Goal: Task Accomplishment & Management: Complete application form

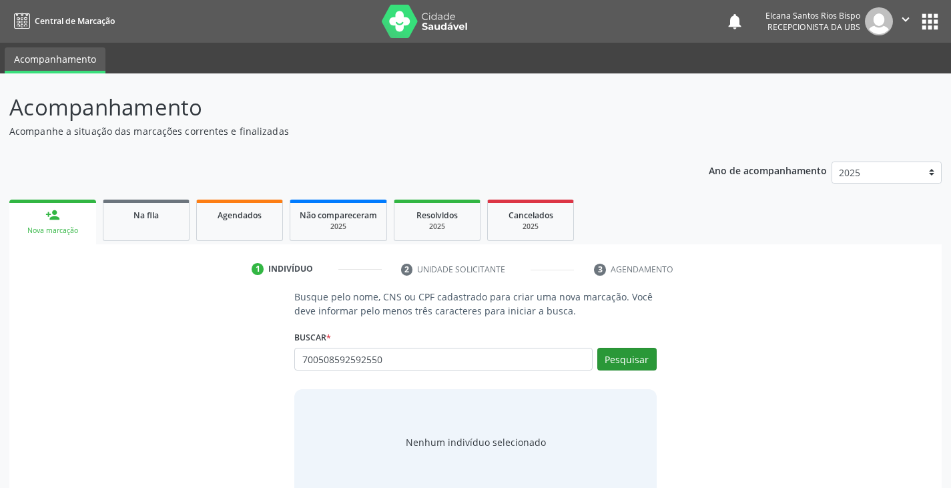
type input "700508592592550"
click at [604, 368] on button "Pesquisar" at bounding box center [626, 359] width 59 height 23
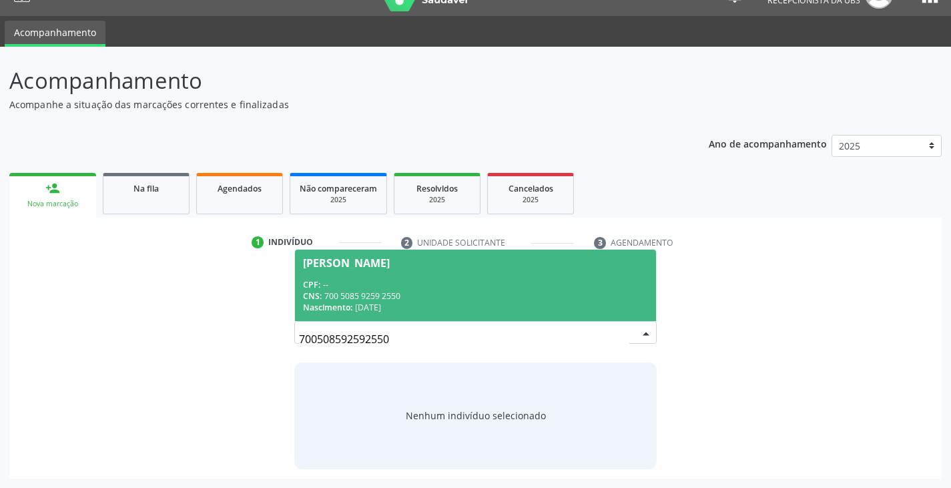
click at [417, 276] on span "[PERSON_NAME] CPF: -- CNS: 700 5085 9259 2550 Nascimento: [DATE]" at bounding box center [475, 285] width 360 height 71
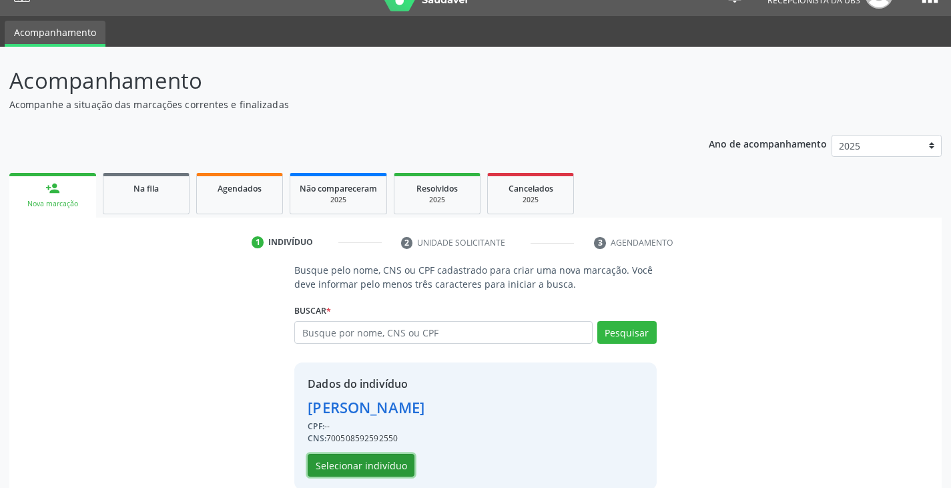
click at [388, 467] on button "Selecionar indivíduo" at bounding box center [361, 465] width 107 height 23
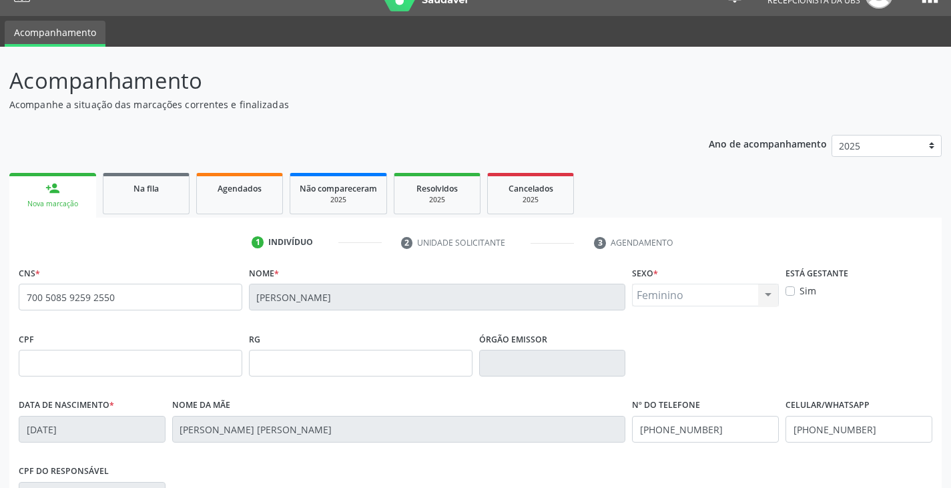
scroll to position [235, 0]
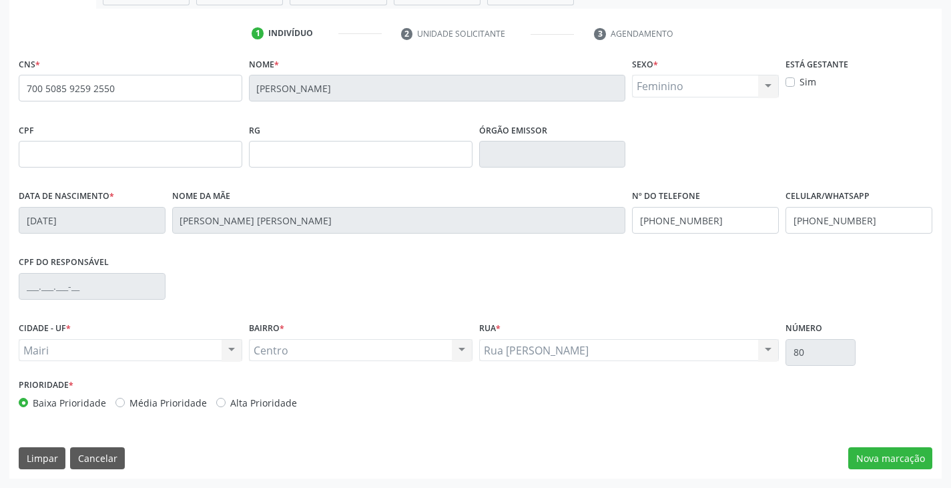
click at [250, 405] on label "Alta Prioridade" at bounding box center [263, 403] width 67 height 14
click at [225, 405] on input "Alta Prioridade" at bounding box center [220, 402] width 9 height 12
radio input "true"
click at [909, 460] on button "Nova marcação" at bounding box center [890, 458] width 84 height 23
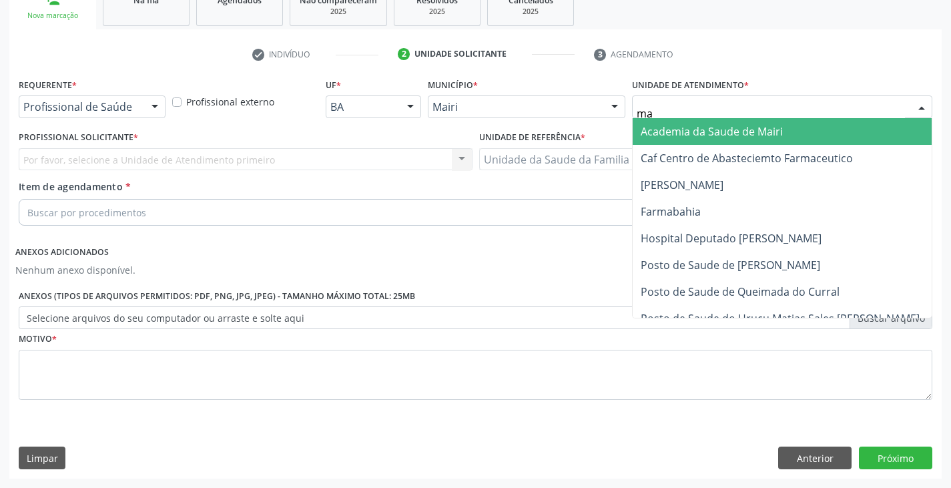
type input "mar"
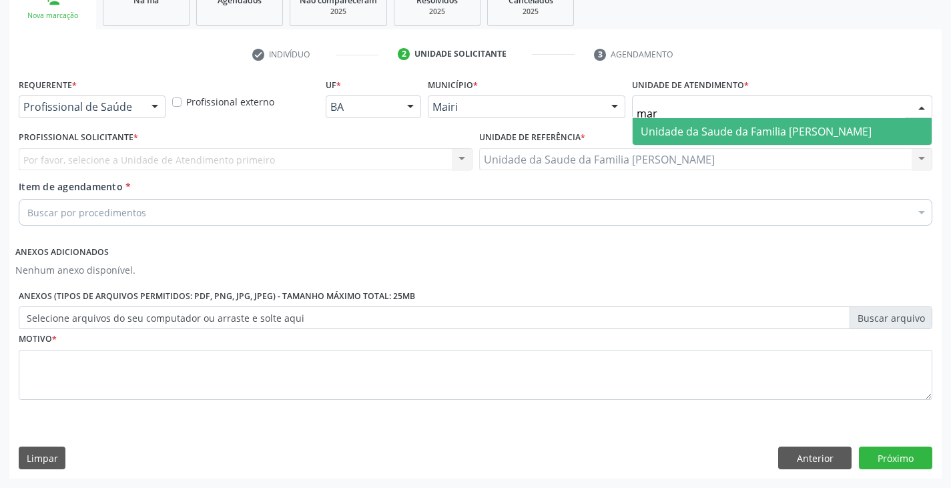
click at [729, 127] on span "Unidade da Saude da Familia [PERSON_NAME]" at bounding box center [755, 131] width 231 height 15
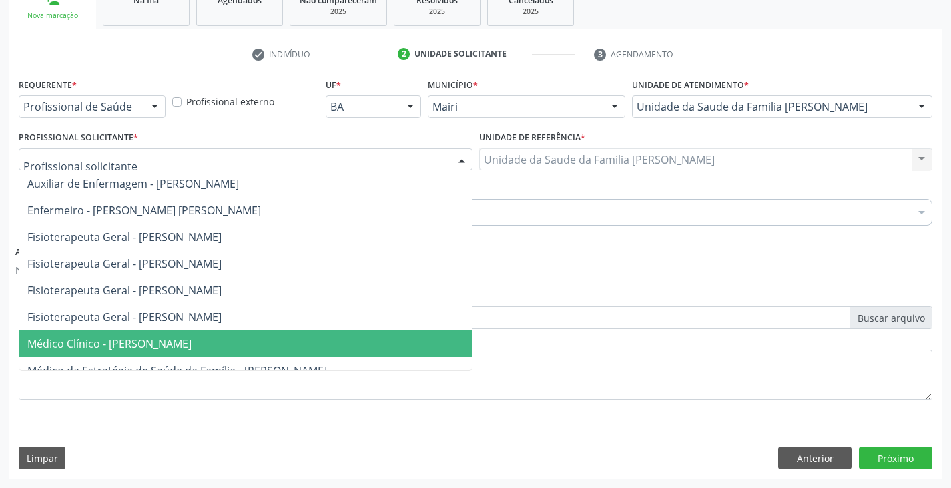
click at [102, 345] on span "Médico Clínico - [PERSON_NAME]" at bounding box center [109, 343] width 164 height 15
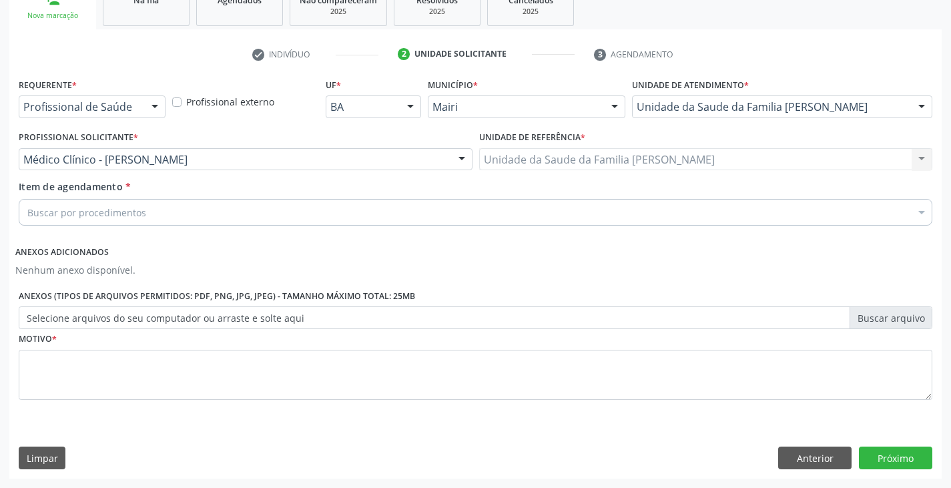
click at [161, 213] on div "Buscar por procedimentos" at bounding box center [475, 212] width 913 height 27
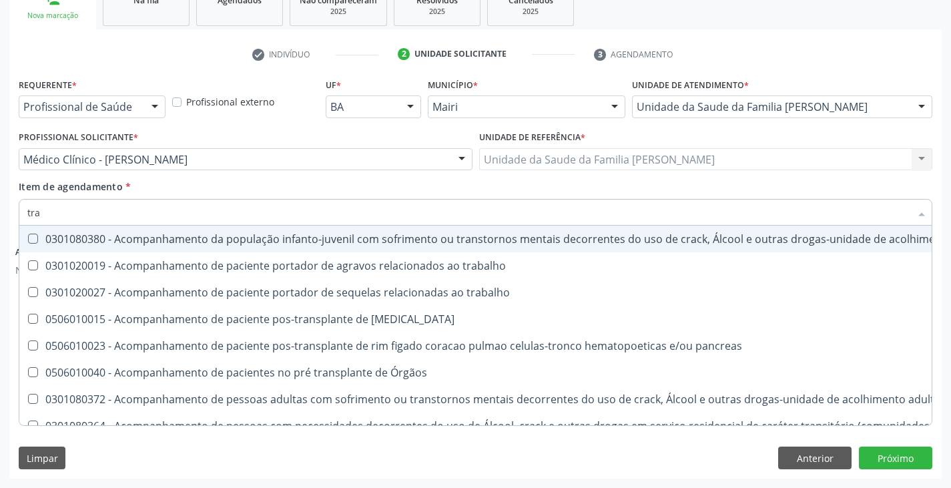
type input "TRANSVAGINAL"
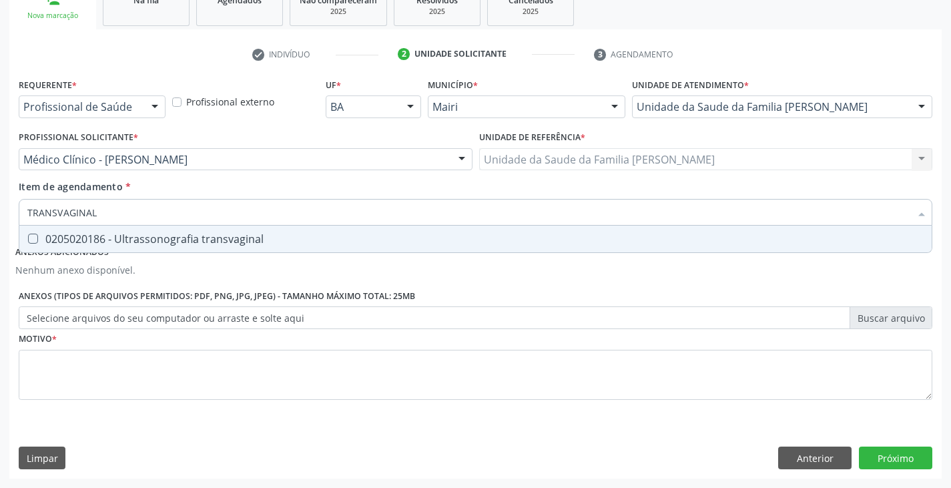
click at [115, 237] on div "0205020186 - Ultrassonografia transvaginal" at bounding box center [475, 238] width 896 height 11
checkbox transvaginal "true"
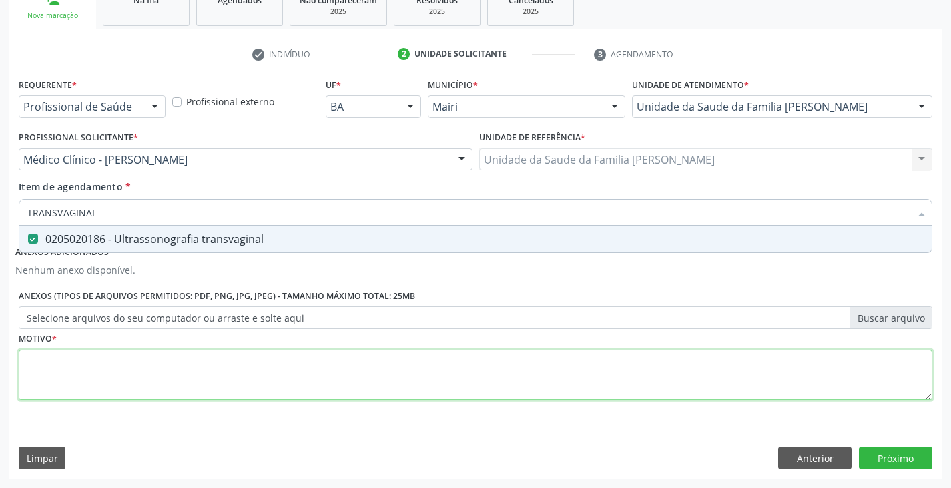
click at [119, 375] on div "Requerente * Profissional de Saúde Profissional de Saúde Paciente Nenhum result…" at bounding box center [475, 247] width 913 height 344
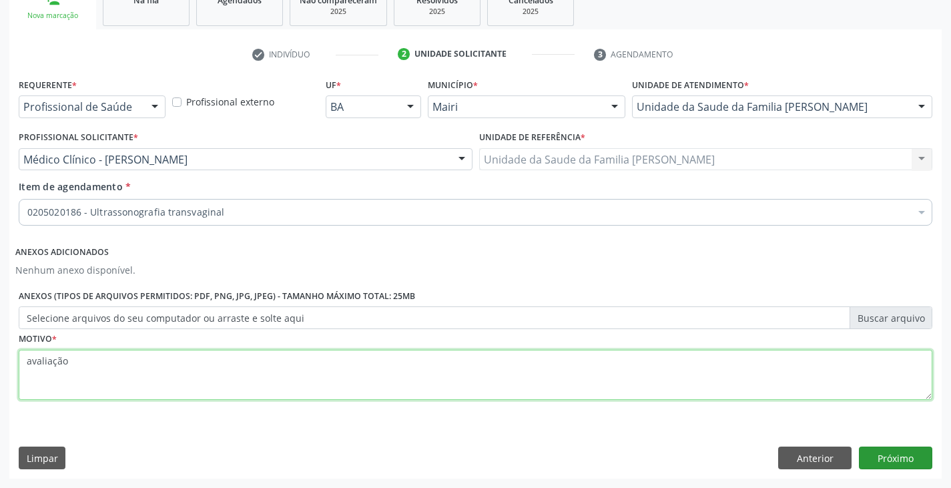
type textarea "avaliação"
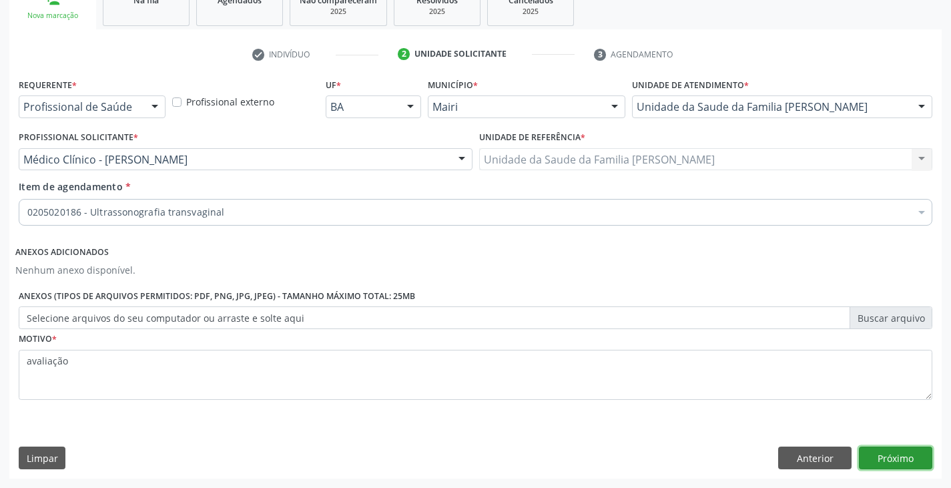
click at [900, 458] on button "Próximo" at bounding box center [895, 457] width 73 height 23
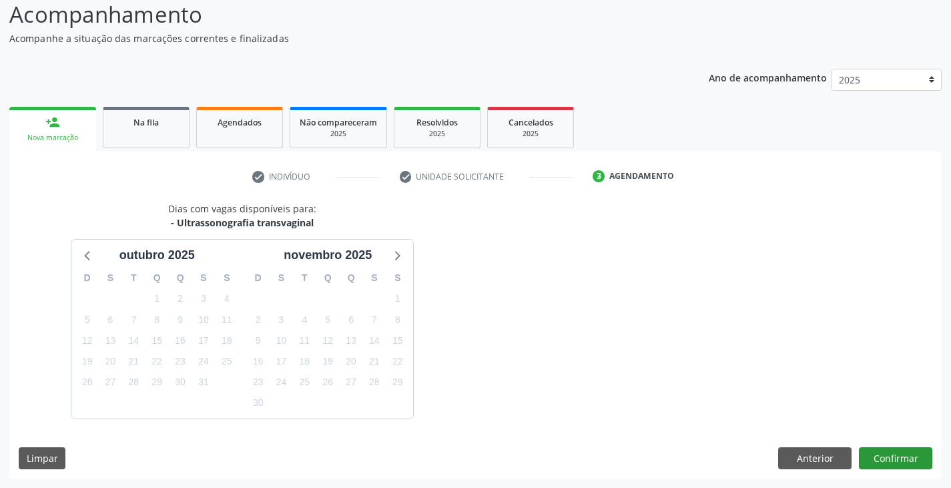
scroll to position [132, 0]
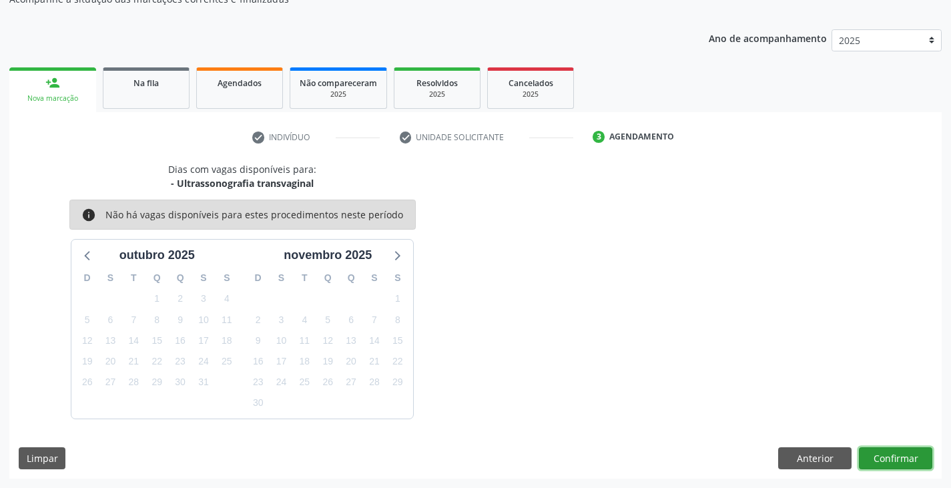
click at [890, 466] on button "Confirmar" at bounding box center [895, 458] width 73 height 23
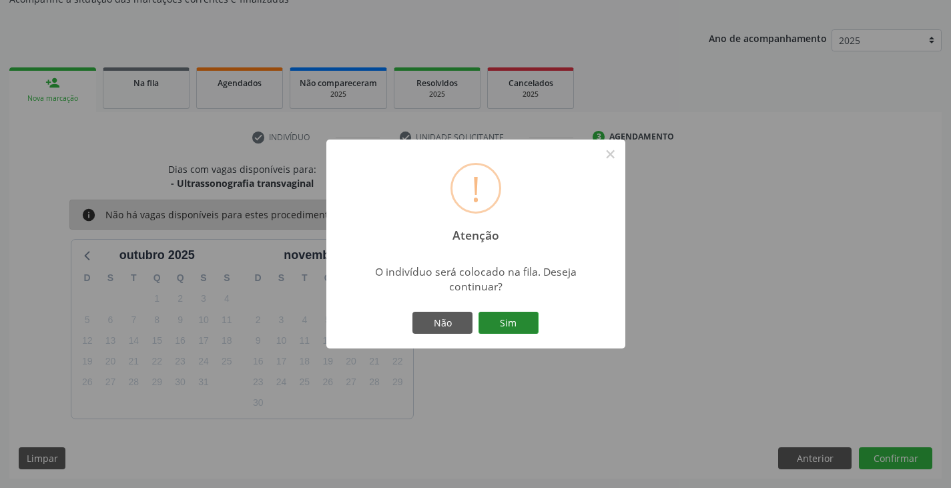
click at [508, 316] on button "Sim" at bounding box center [508, 323] width 60 height 23
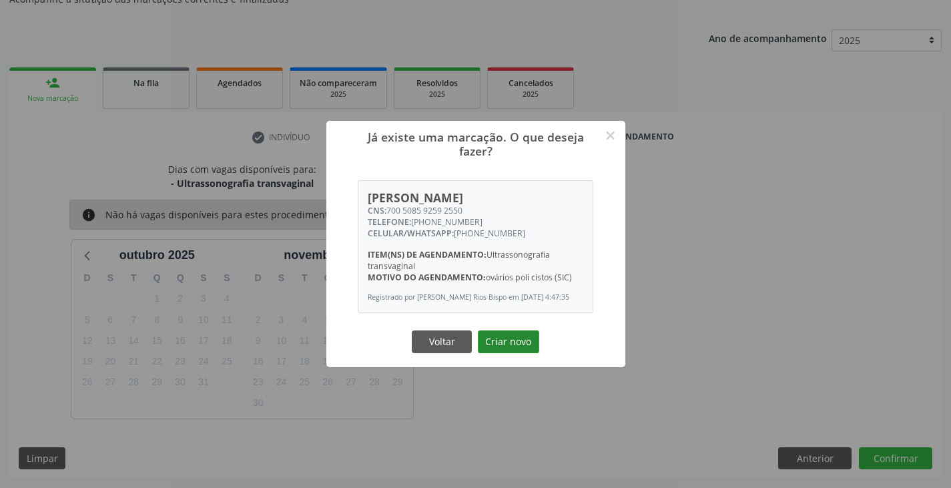
click at [514, 345] on button "Criar novo" at bounding box center [508, 341] width 61 height 23
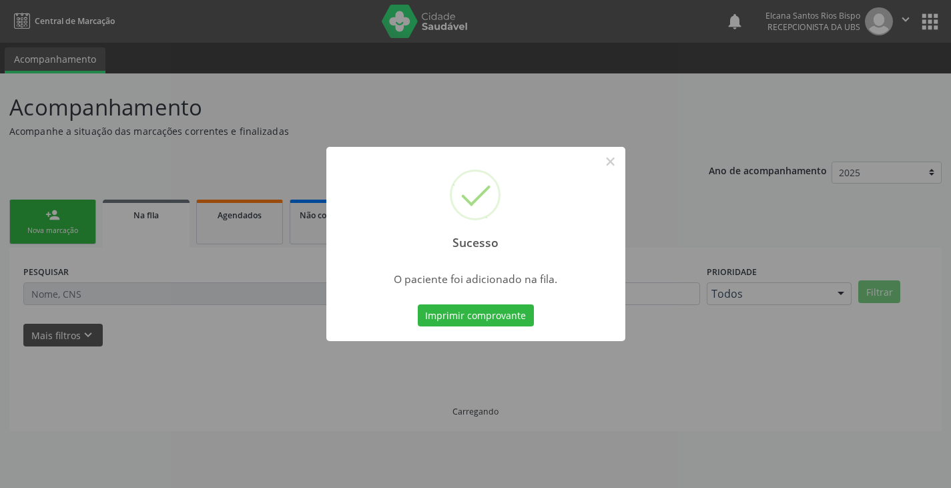
scroll to position [0, 0]
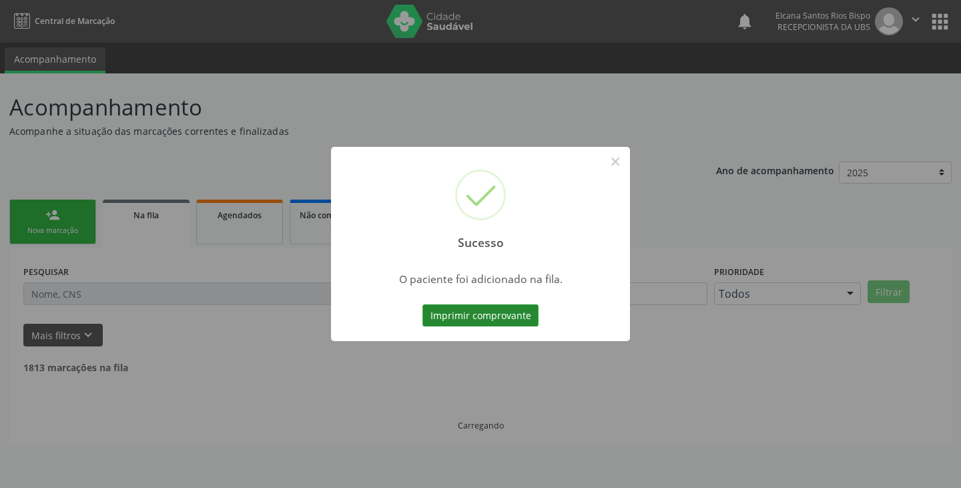
click at [484, 311] on button "Imprimir comprovante" at bounding box center [480, 315] width 116 height 23
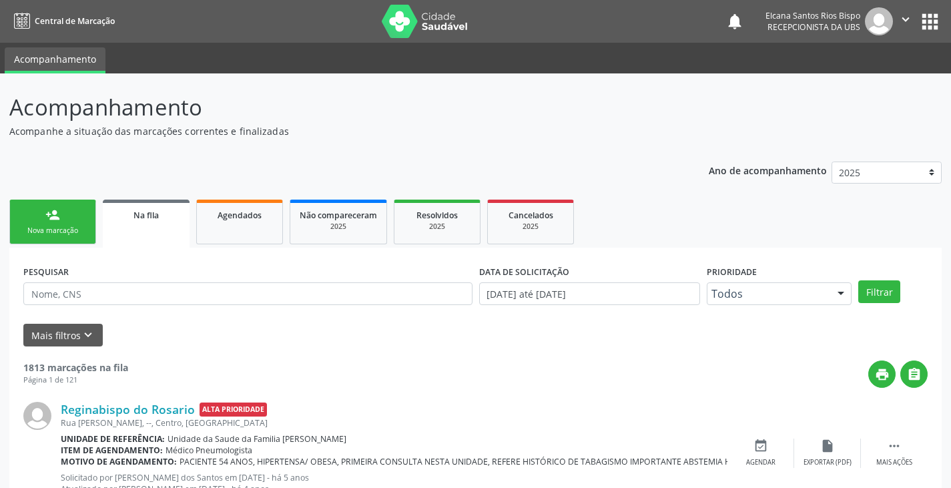
click at [58, 223] on link "person_add Nova marcação" at bounding box center [52, 221] width 87 height 45
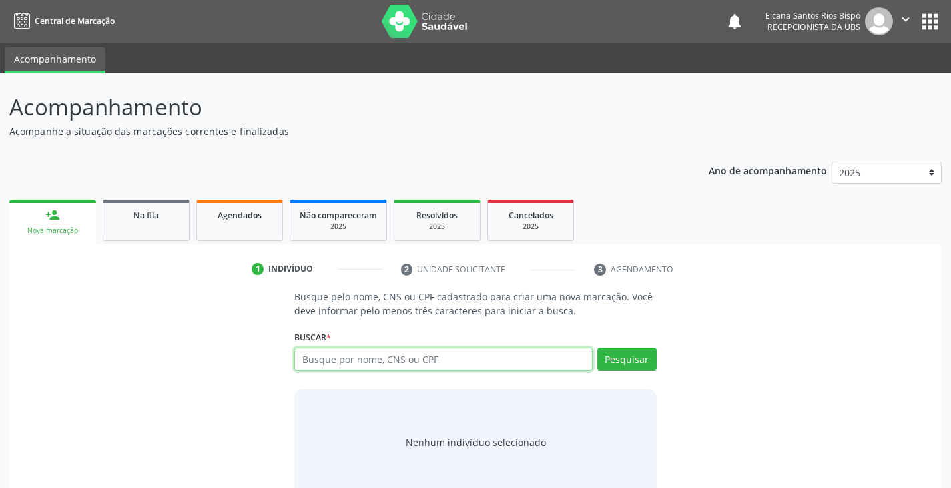
click at [416, 362] on input "text" at bounding box center [443, 359] width 298 height 23
paste input "700 5085 9259 2550"
type input "700 5085 9259 2550"
click at [633, 356] on button "Pesquisar" at bounding box center [626, 359] width 59 height 23
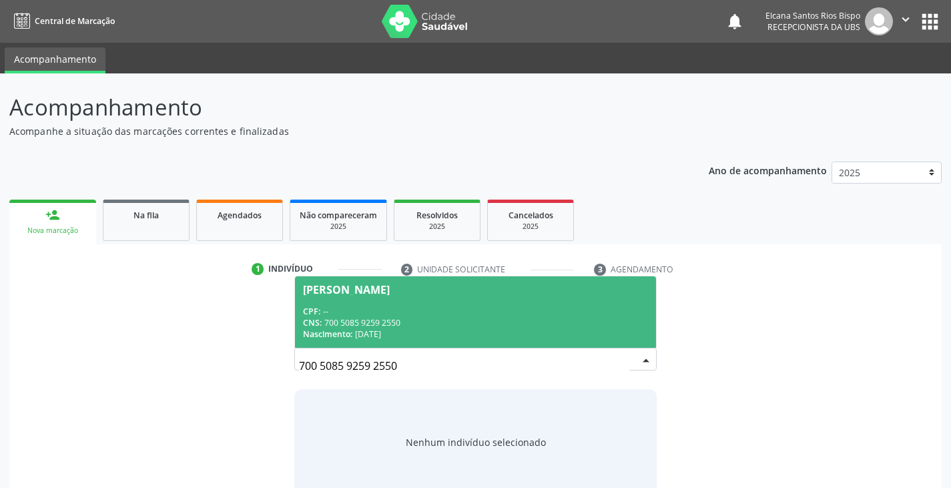
click at [401, 311] on div "CPF: --" at bounding box center [475, 311] width 344 height 11
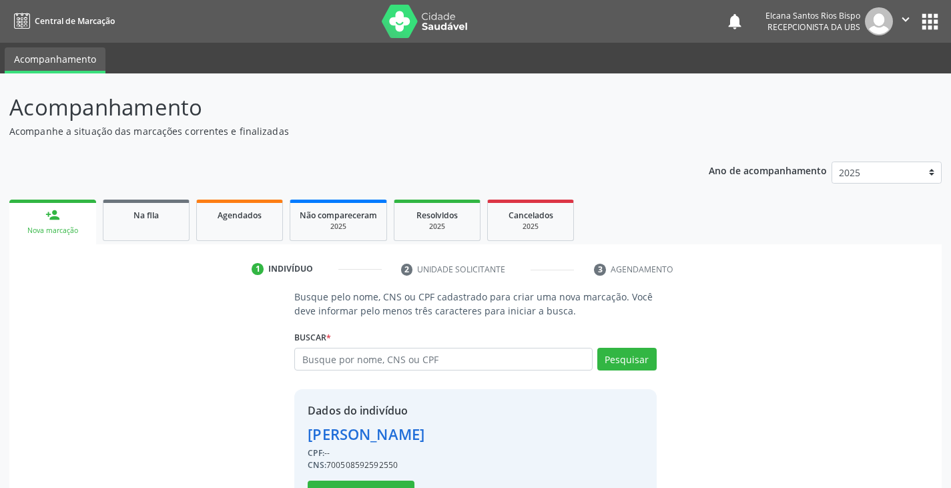
scroll to position [47, 0]
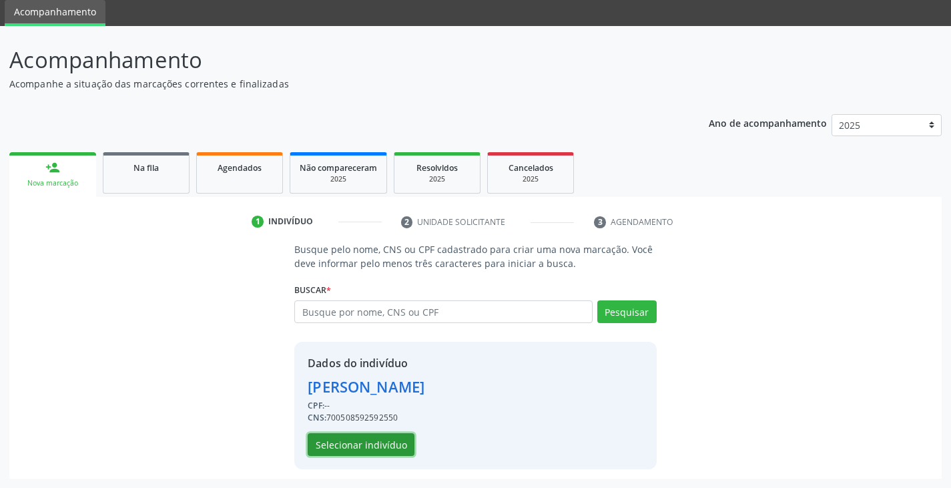
click at [360, 445] on button "Selecionar indivíduo" at bounding box center [361, 444] width 107 height 23
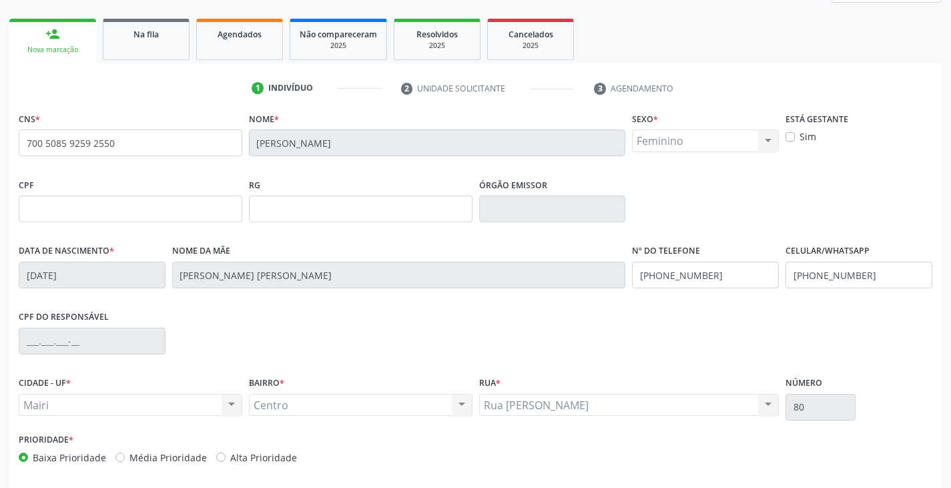
scroll to position [235, 0]
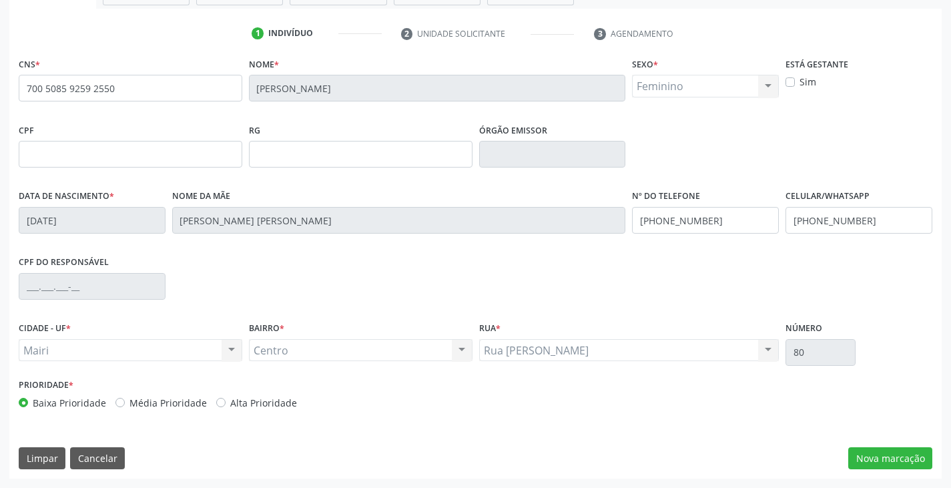
click at [258, 402] on label "Alta Prioridade" at bounding box center [263, 403] width 67 height 14
click at [225, 402] on input "Alta Prioridade" at bounding box center [220, 402] width 9 height 12
radio input "true"
drag, startPoint x: 864, startPoint y: 452, endPoint x: 855, endPoint y: 451, distance: 8.7
click at [864, 452] on button "Nova marcação" at bounding box center [890, 458] width 84 height 23
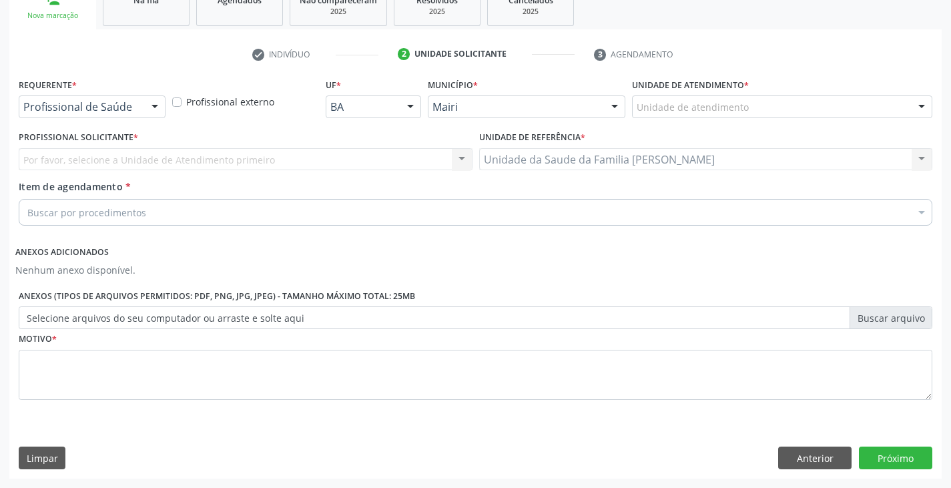
scroll to position [215, 0]
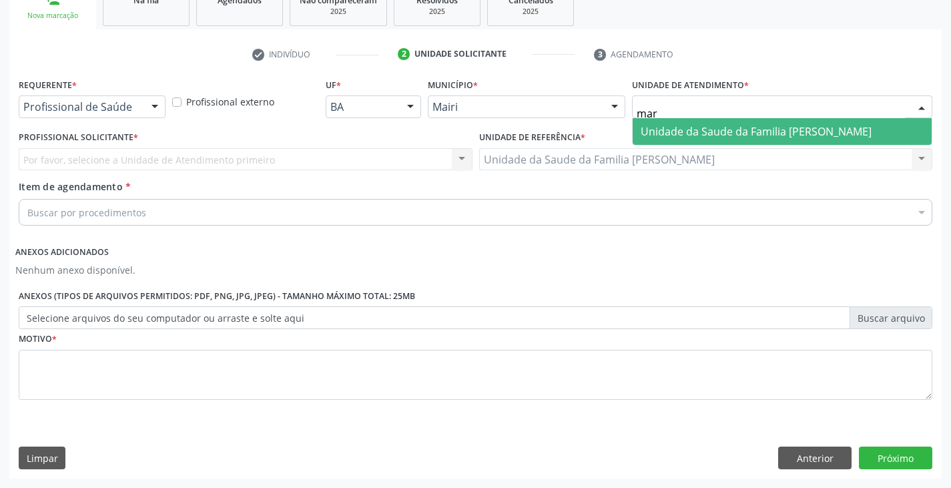
type input "mari"
click at [683, 124] on span "Unidade da Saude da Familia [PERSON_NAME]" at bounding box center [755, 131] width 231 height 15
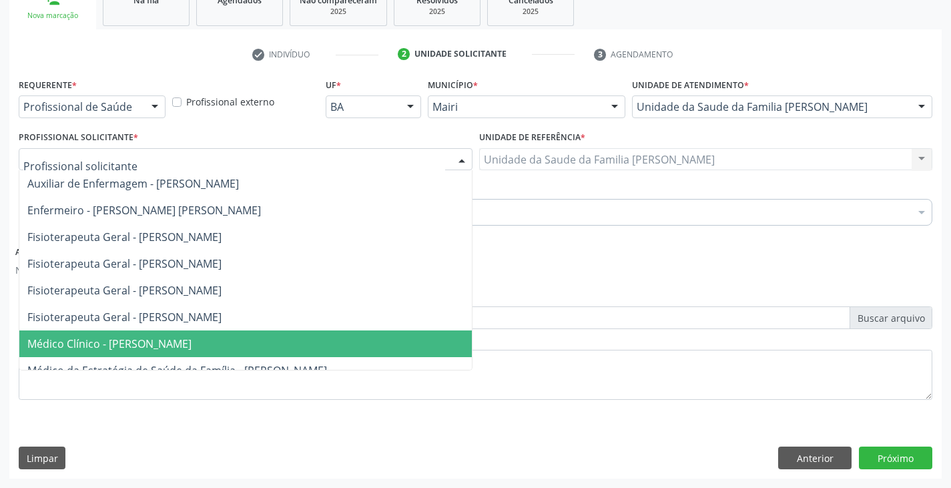
click at [73, 340] on span "Médico Clínico - [PERSON_NAME]" at bounding box center [109, 343] width 164 height 15
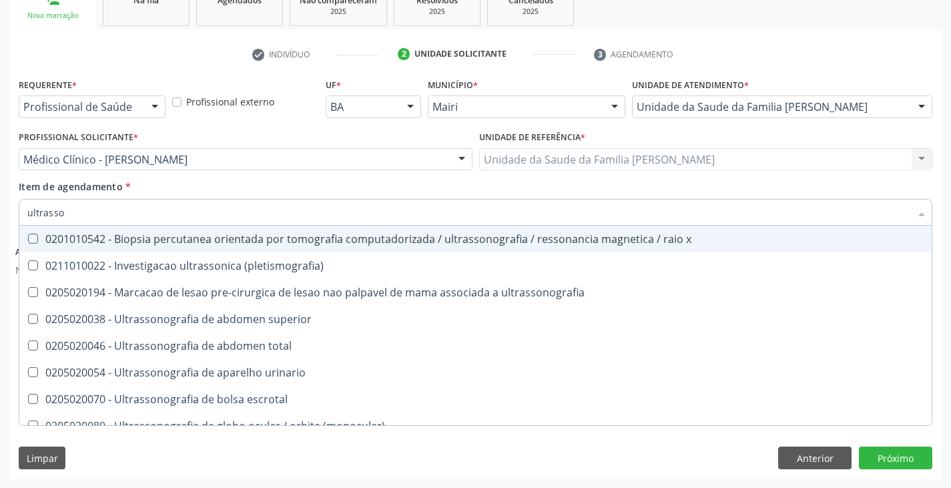
type input "ultrasson"
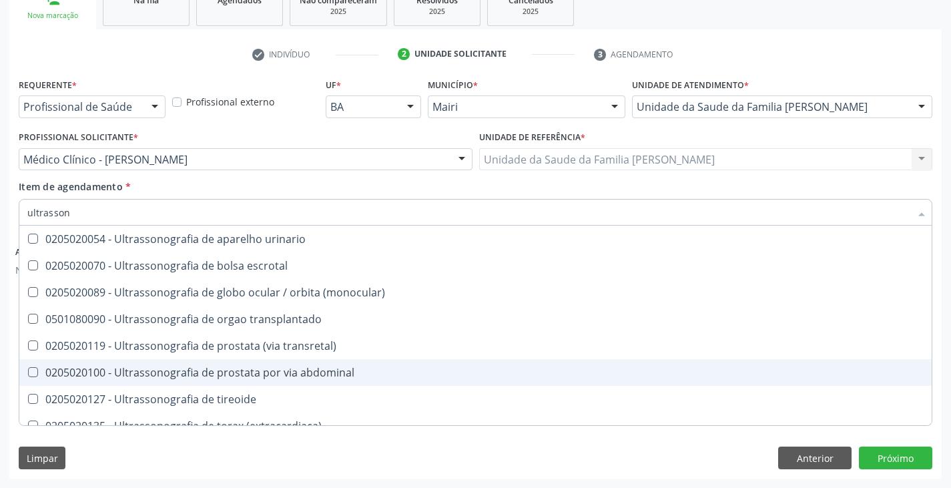
scroll to position [267, 0]
click at [254, 373] on div "0205020097 - Ultrassonografia mamaria bilateral" at bounding box center [475, 372] width 896 height 11
checkbox bilateral "true"
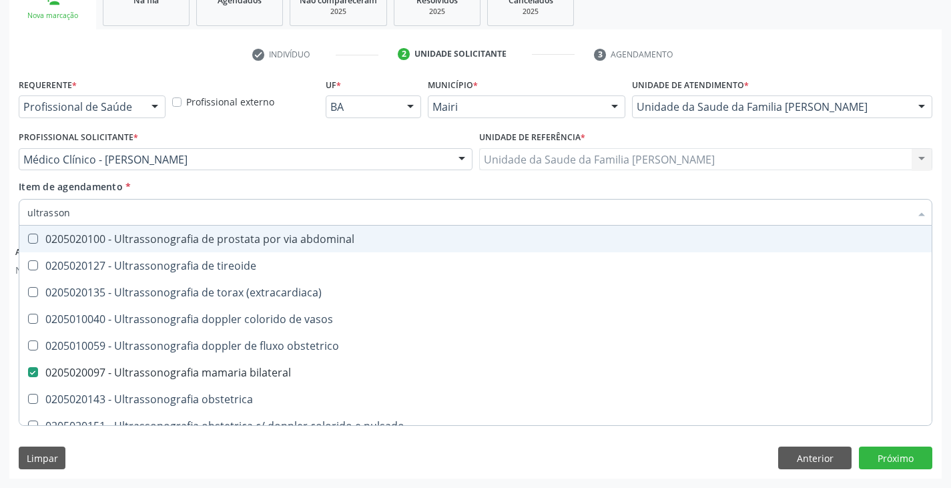
click at [364, 196] on div "Item de agendamento * ultrasson Desfazer seleção 0201010542 - Biopsia percutane…" at bounding box center [475, 200] width 913 height 42
checkbox \(pletismografia\) "true"
checkbox bilateral "false"
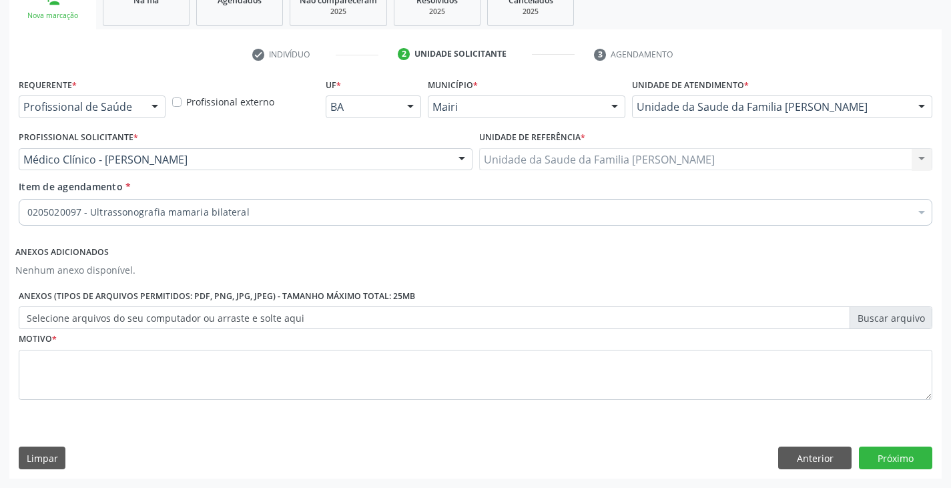
scroll to position [0, 0]
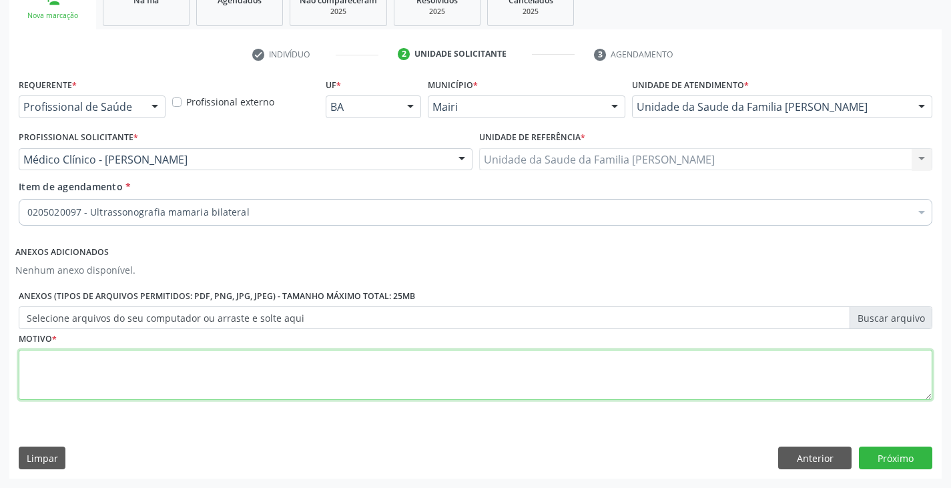
click at [170, 378] on textarea at bounding box center [475, 375] width 913 height 51
type textarea "avaliação"
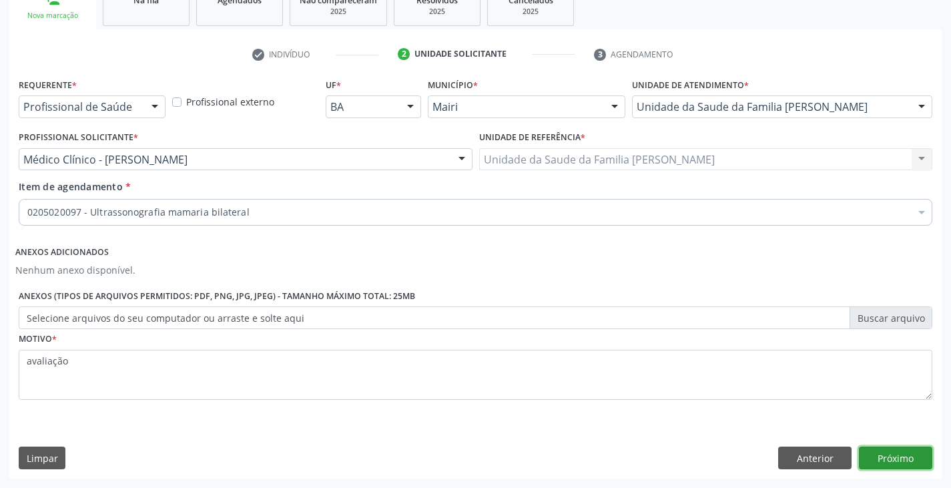
click at [899, 454] on button "Próximo" at bounding box center [895, 457] width 73 height 23
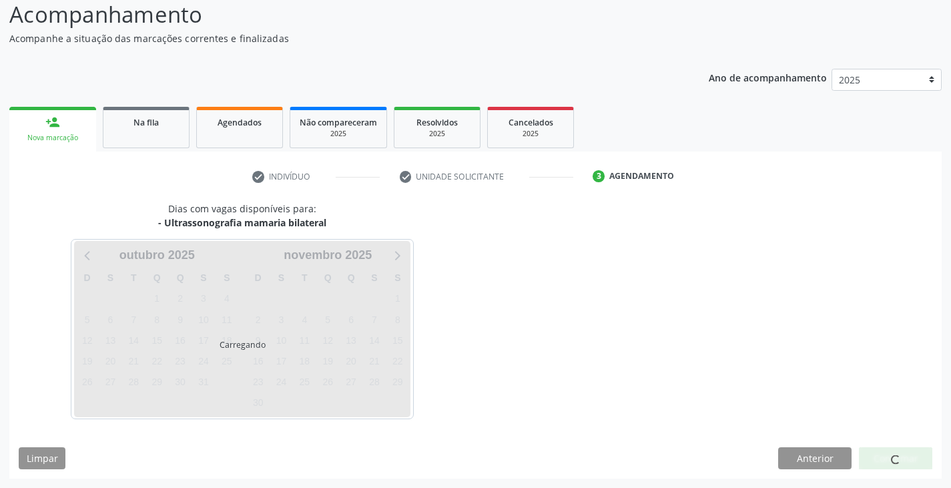
scroll to position [132, 0]
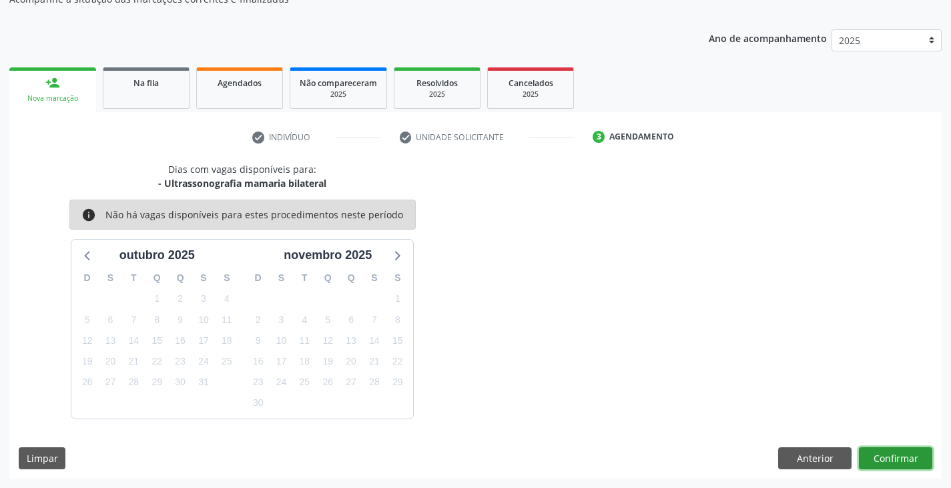
click at [888, 463] on button "Confirmar" at bounding box center [895, 458] width 73 height 23
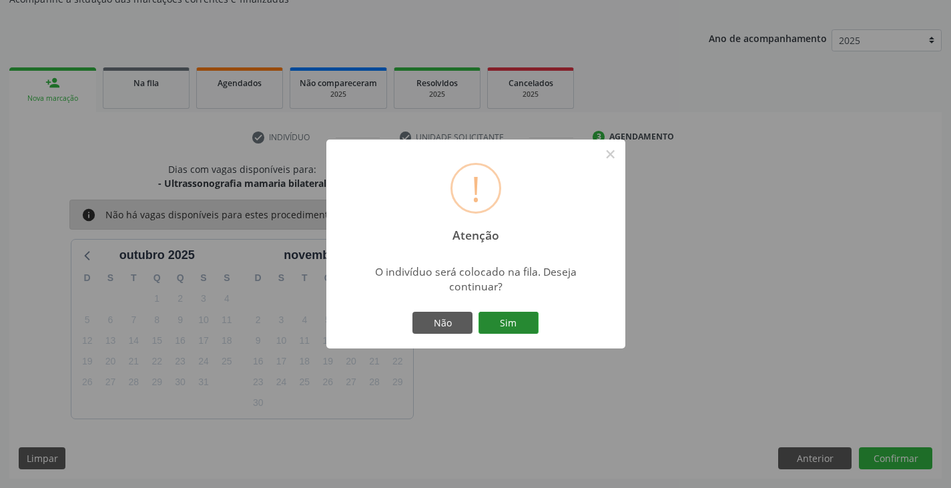
click at [498, 312] on button "Sim" at bounding box center [508, 323] width 60 height 23
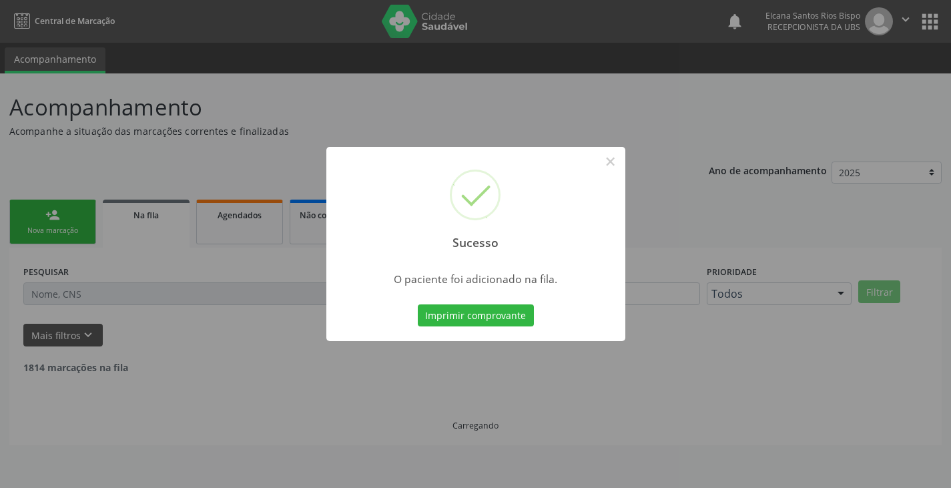
scroll to position [0, 0]
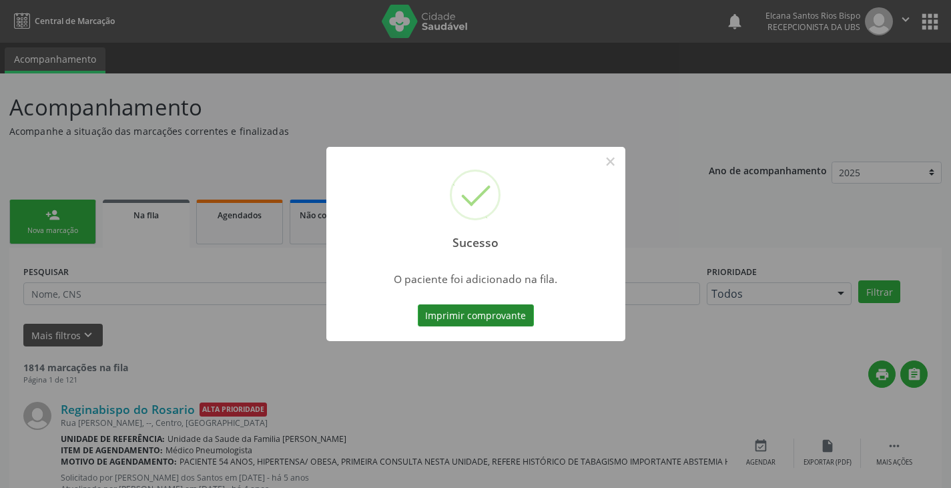
click at [492, 313] on button "Imprimir comprovante" at bounding box center [476, 315] width 116 height 23
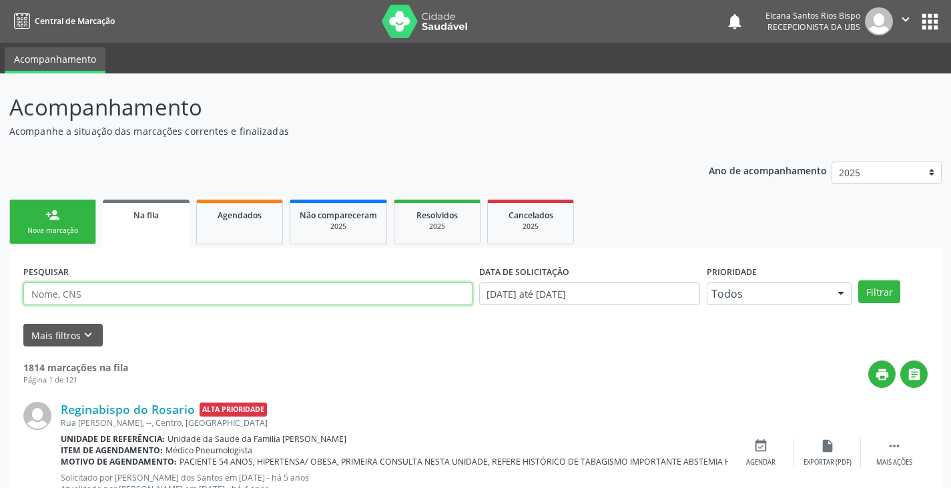
click at [133, 296] on input "text" at bounding box center [247, 293] width 449 height 23
paste input "700 5085 9259 2550"
type input "700 5085 9259 2550"
click at [858, 280] on button "Filtrar" at bounding box center [879, 291] width 42 height 23
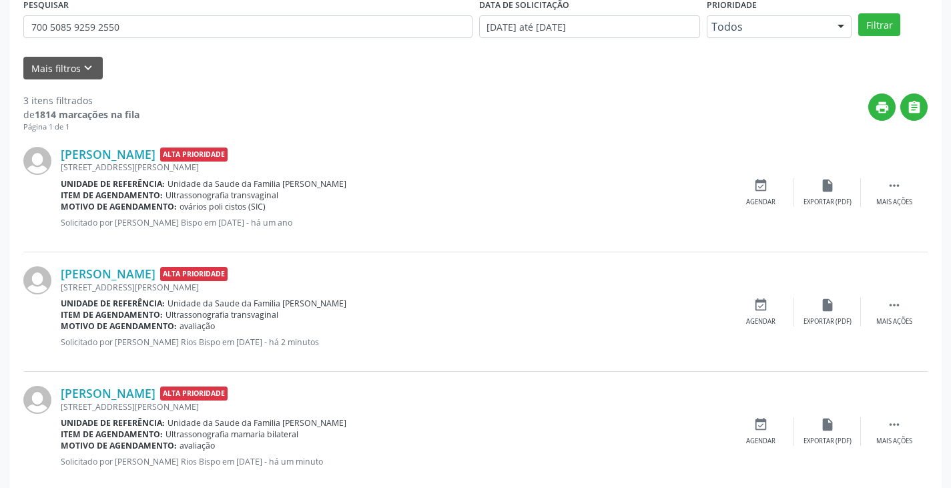
scroll to position [294, 0]
